Goal: Information Seeking & Learning: Find specific fact

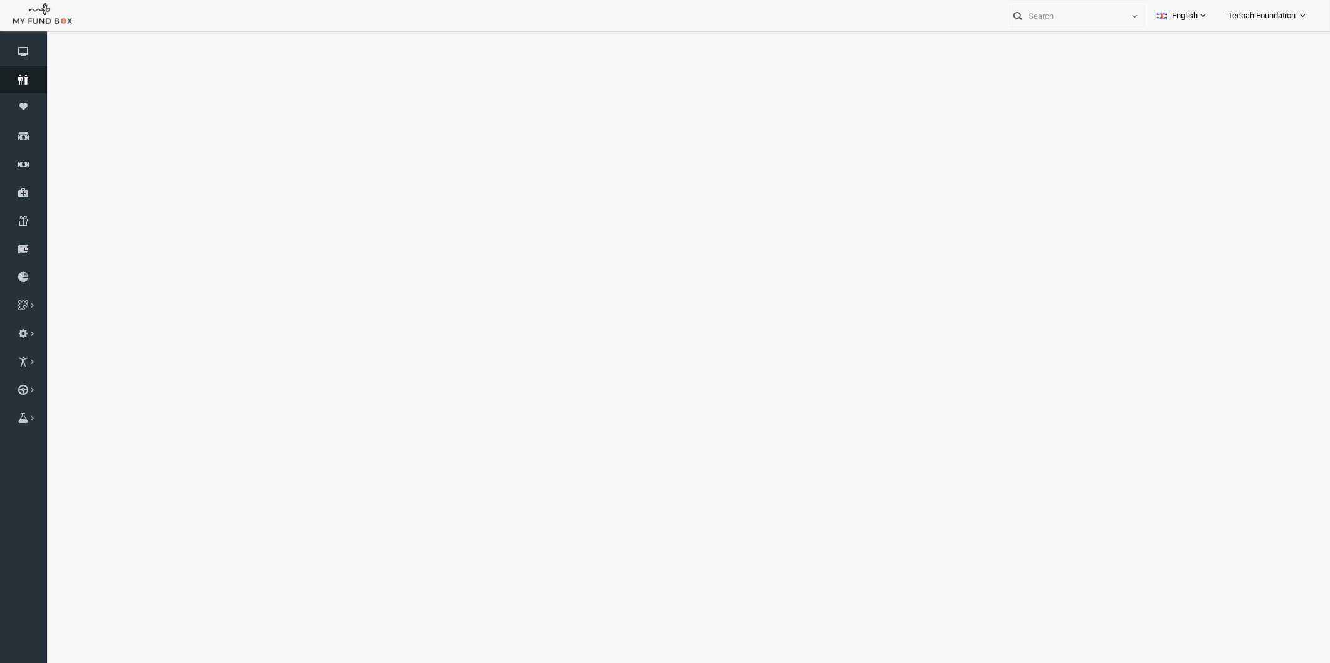
select select "100"
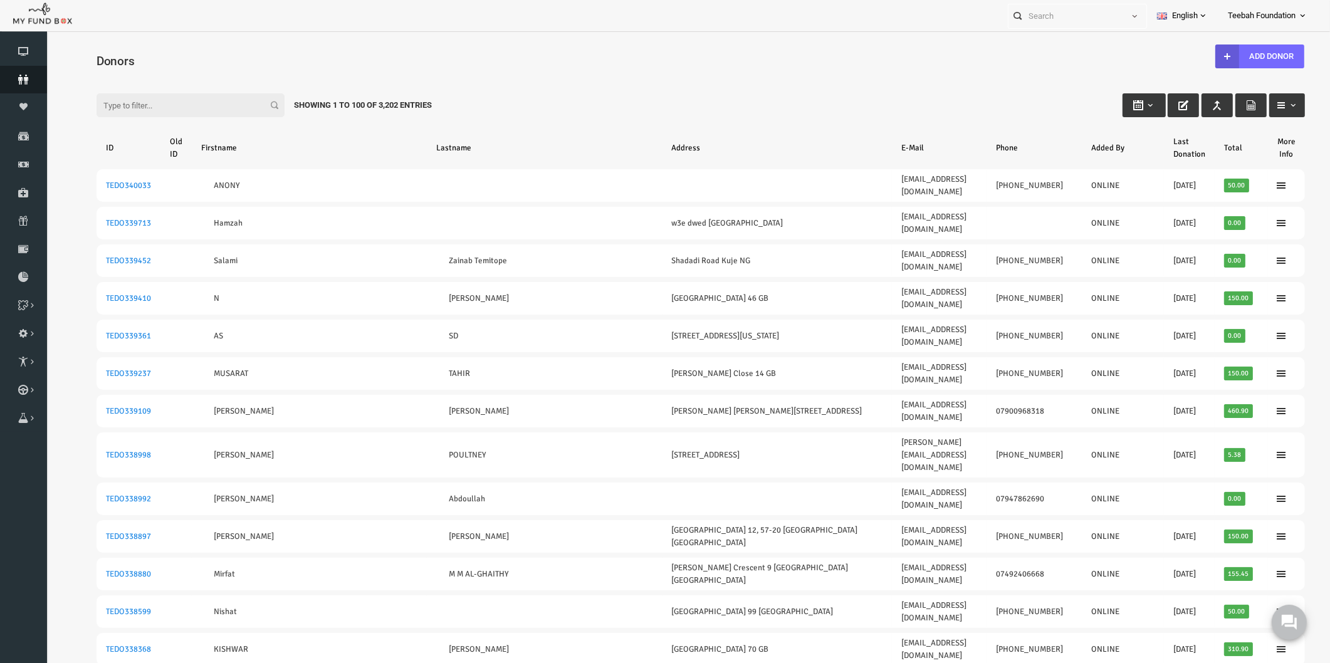
click at [28, 79] on icon at bounding box center [23, 80] width 47 height 10
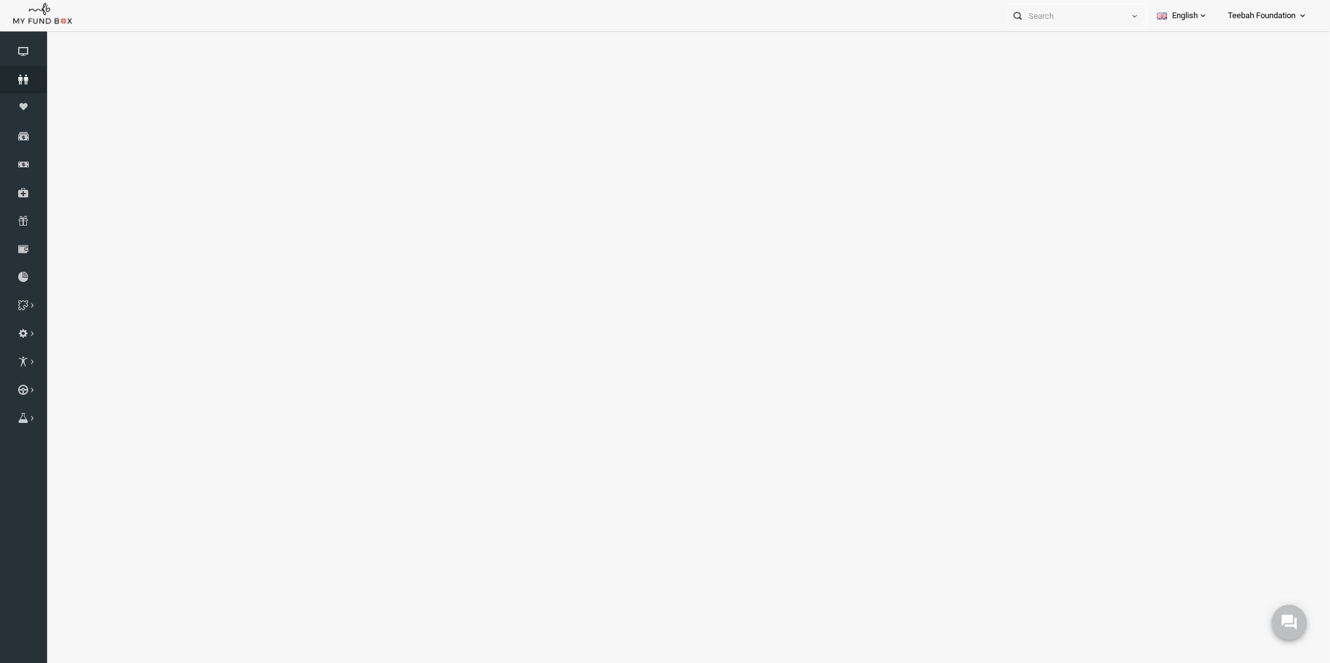
select select "100"
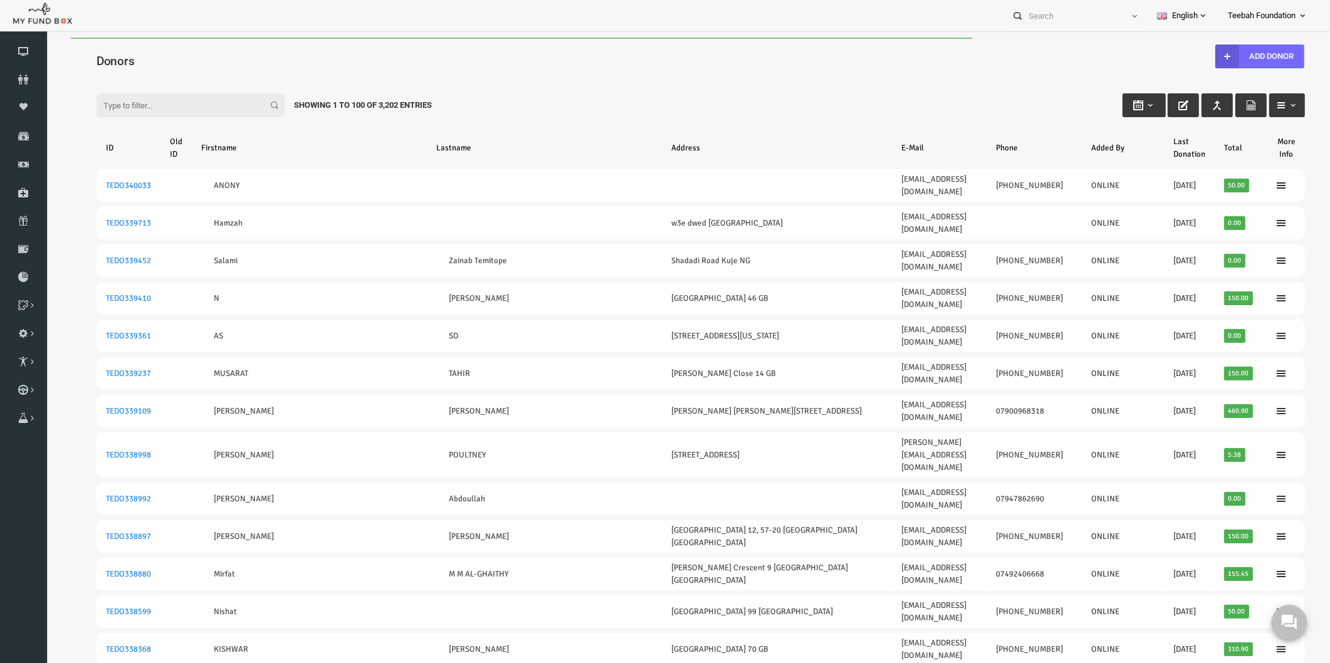
click at [467, 86] on div "Filter: Showing 1 to 100 of 3,202 Entries" at bounding box center [674, 93] width 1233 height 34
click at [555, 78] on div "Filter: Showing 1 to 100 of 3,202 Entries" at bounding box center [674, 93] width 1233 height 34
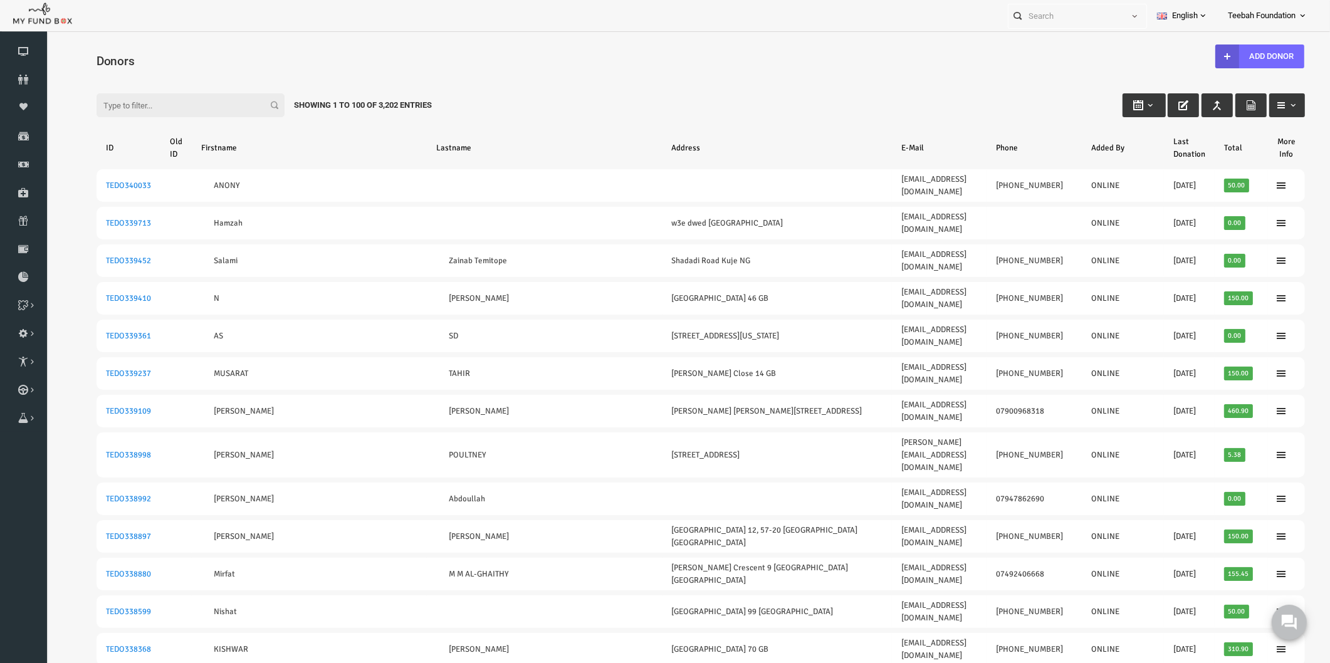
click at [122, 103] on input "Filter:" at bounding box center [165, 105] width 188 height 24
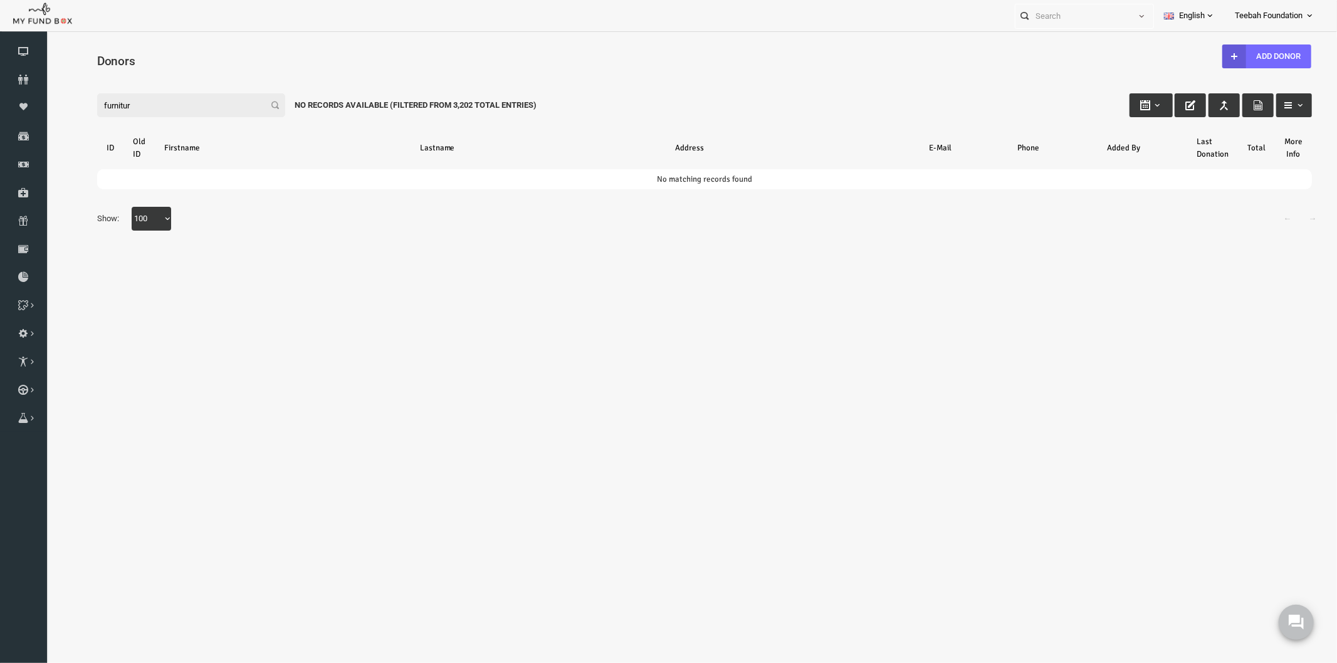
type input "furniture"
drag, startPoint x: 130, startPoint y: 103, endPoint x: 18, endPoint y: 93, distance: 112.6
click at [46, 93] on html "Donor Not Found Beneficiary Not Found Partner Not Found!!!! Please Fill out thi…" at bounding box center [678, 225] width 1265 height 376
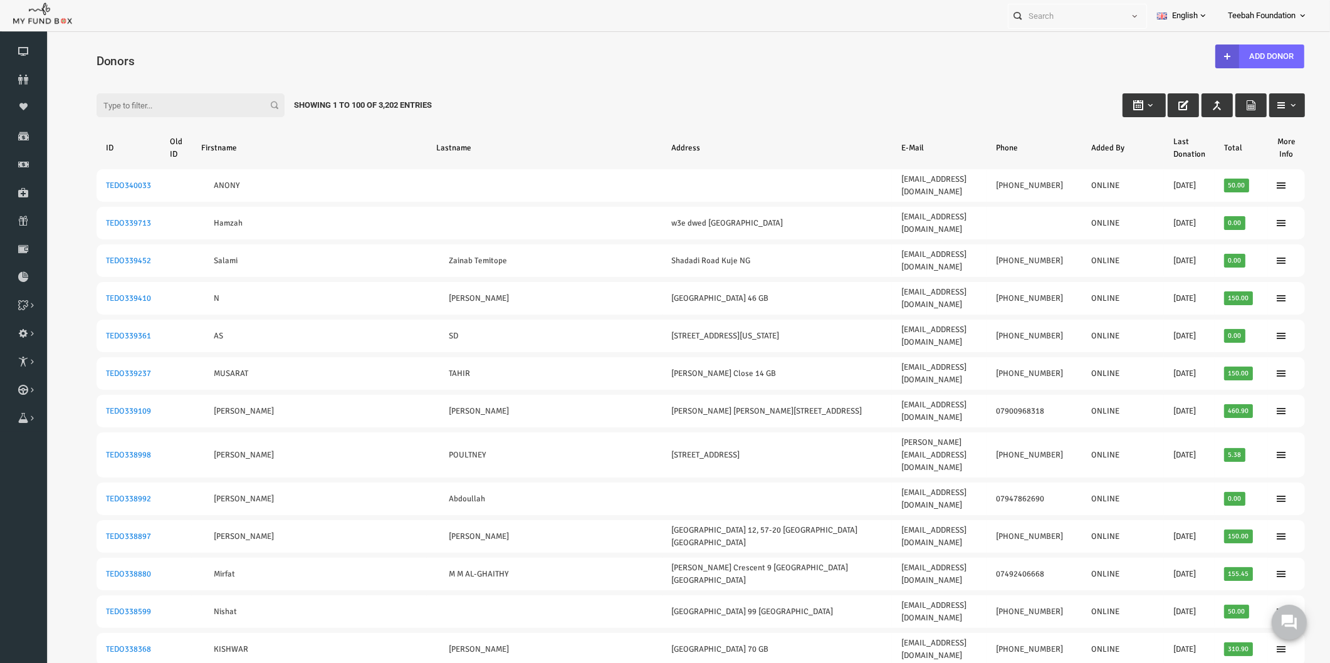
click at [124, 103] on input "Filter:" at bounding box center [165, 105] width 188 height 24
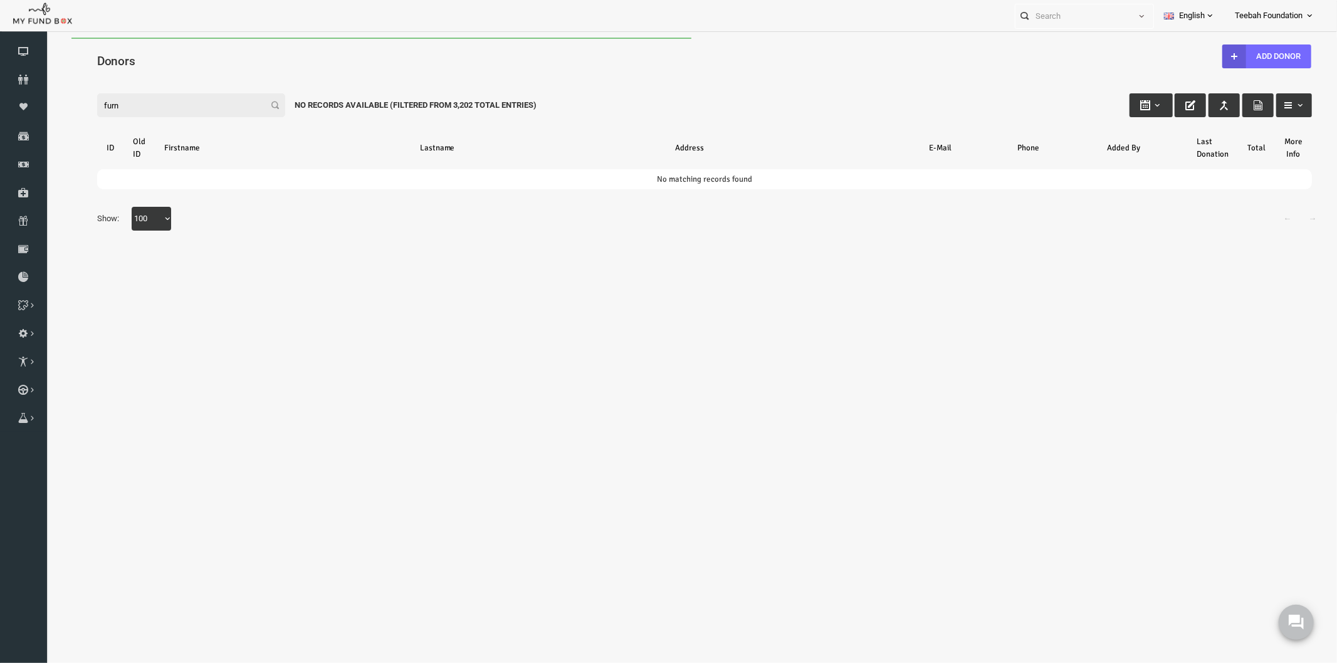
drag, startPoint x: 124, startPoint y: 102, endPoint x: 39, endPoint y: 105, distance: 85.3
click at [46, 105] on html "Donor Not Found Beneficiary Not Found Partner Not Found!!!! Please Fill out thi…" at bounding box center [678, 225] width 1265 height 376
type input "k fur"
drag, startPoint x: 107, startPoint y: 102, endPoint x: 51, endPoint y: 97, distance: 56.6
click at [51, 97] on div "Search: By ID: Note :ID should be atleast 5 digits By Name: Note :Name should b…" at bounding box center [678, 159] width 1265 height 192
